Goal: Task Accomplishment & Management: Complete application form

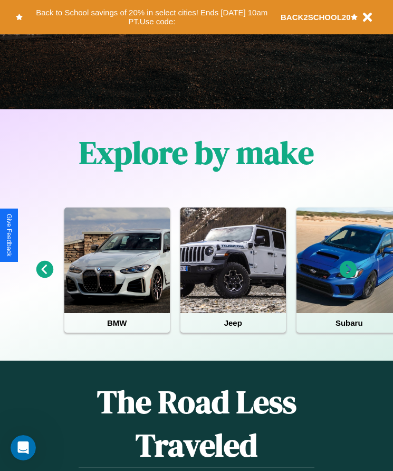
scroll to position [176, 0]
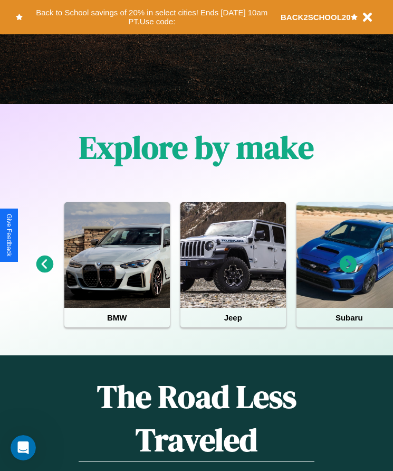
click at [44, 271] on icon at bounding box center [44, 263] width 17 height 17
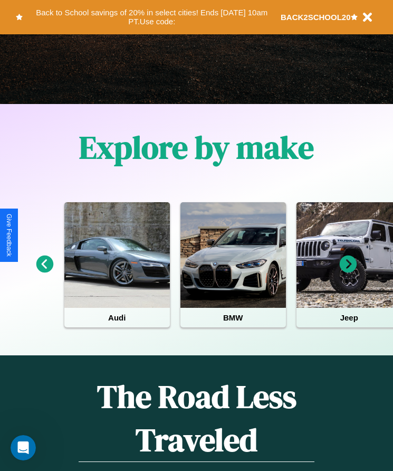
click at [348, 271] on icon at bounding box center [348, 263] width 17 height 17
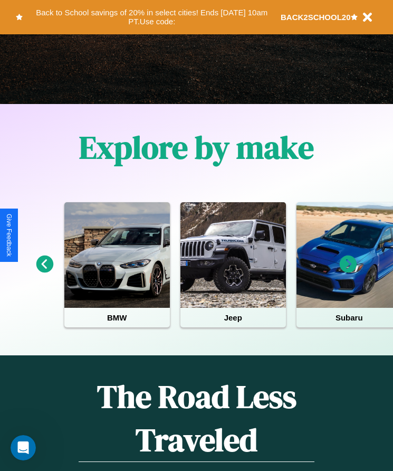
click at [348, 271] on icon at bounding box center [348, 263] width 17 height 17
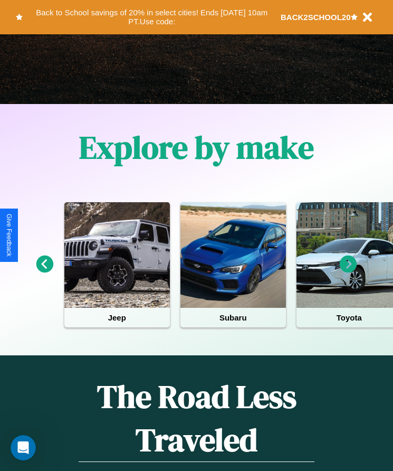
click at [348, 271] on icon at bounding box center [348, 263] width 17 height 17
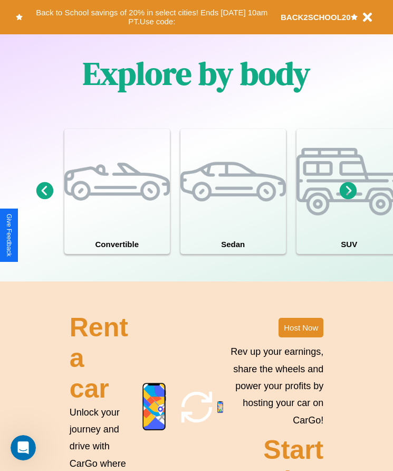
scroll to position [979, 0]
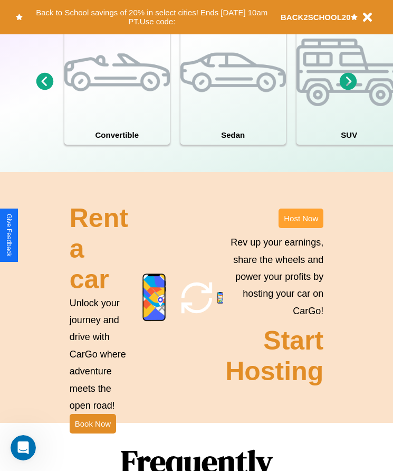
click at [301, 228] on button "Host Now" at bounding box center [301, 218] width 45 height 20
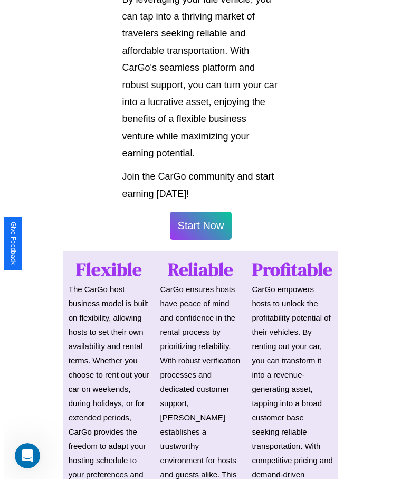
scroll to position [552, 0]
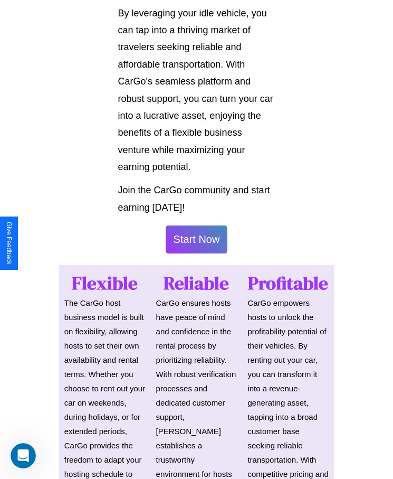
click at [196, 239] on button "Start Now" at bounding box center [197, 239] width 62 height 28
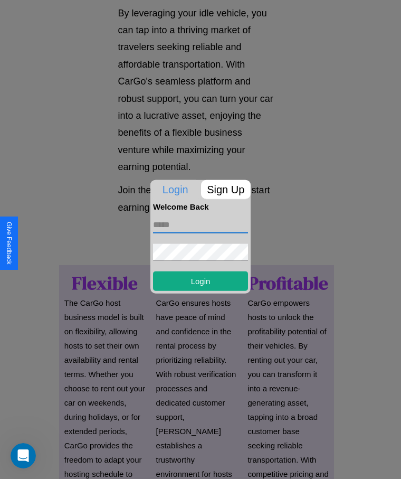
click at [201, 224] on input "text" at bounding box center [200, 224] width 95 height 17
type input "**********"
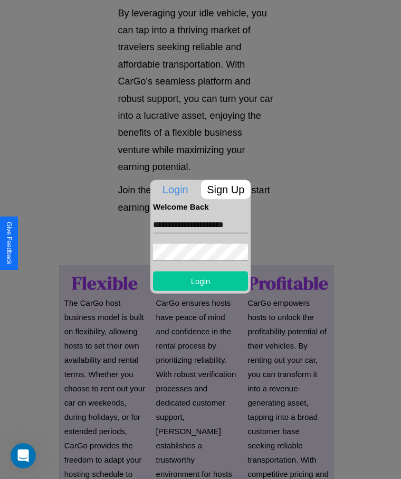
click at [201, 280] on button "Login" at bounding box center [200, 281] width 95 height 20
